Goal: Task Accomplishment & Management: Use online tool/utility

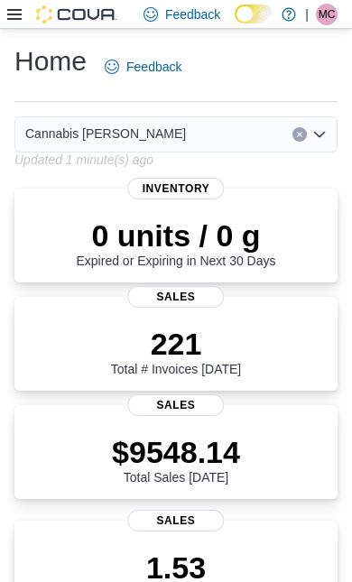
click at [14, 15] on icon at bounding box center [14, 14] width 14 height 14
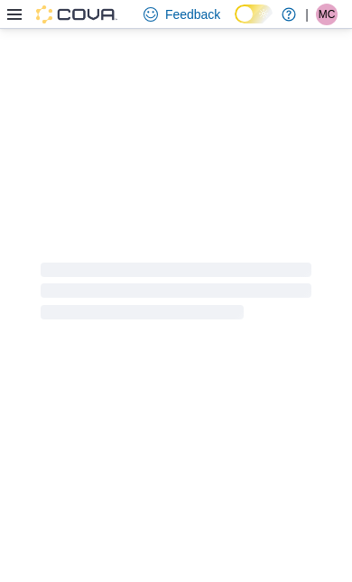
click at [68, 500] on div at bounding box center [176, 291] width 352 height 524
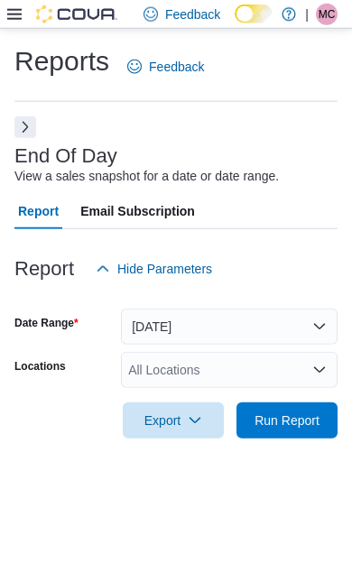
click at [298, 411] on span "Run Report" at bounding box center [286, 420] width 65 height 18
